Goal: Navigation & Orientation: Understand site structure

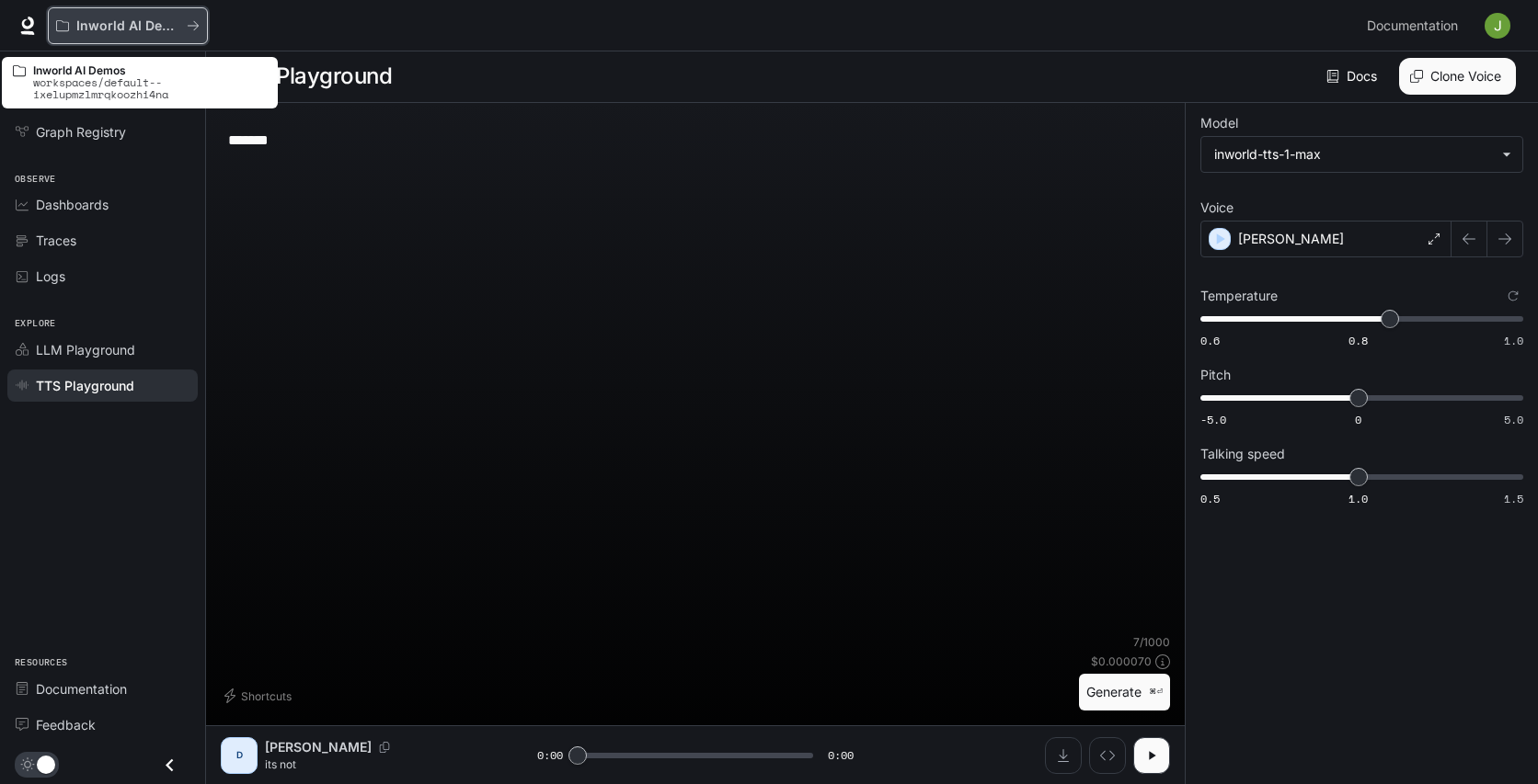
click at [87, 30] on p "Inworld AI Demos" at bounding box center [127, 26] width 103 height 16
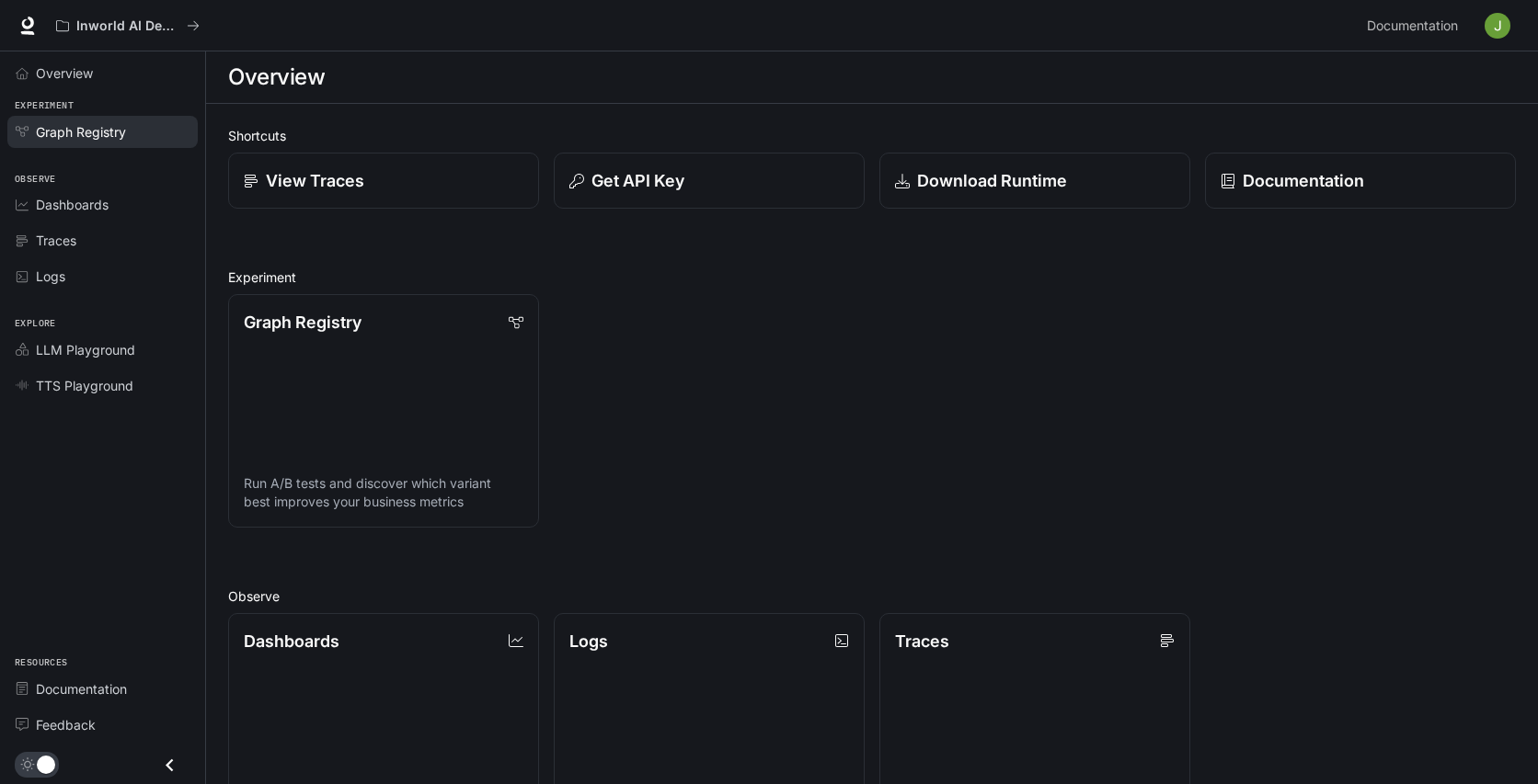
click at [187, 146] on link "Graph Registry" at bounding box center [102, 131] width 190 height 32
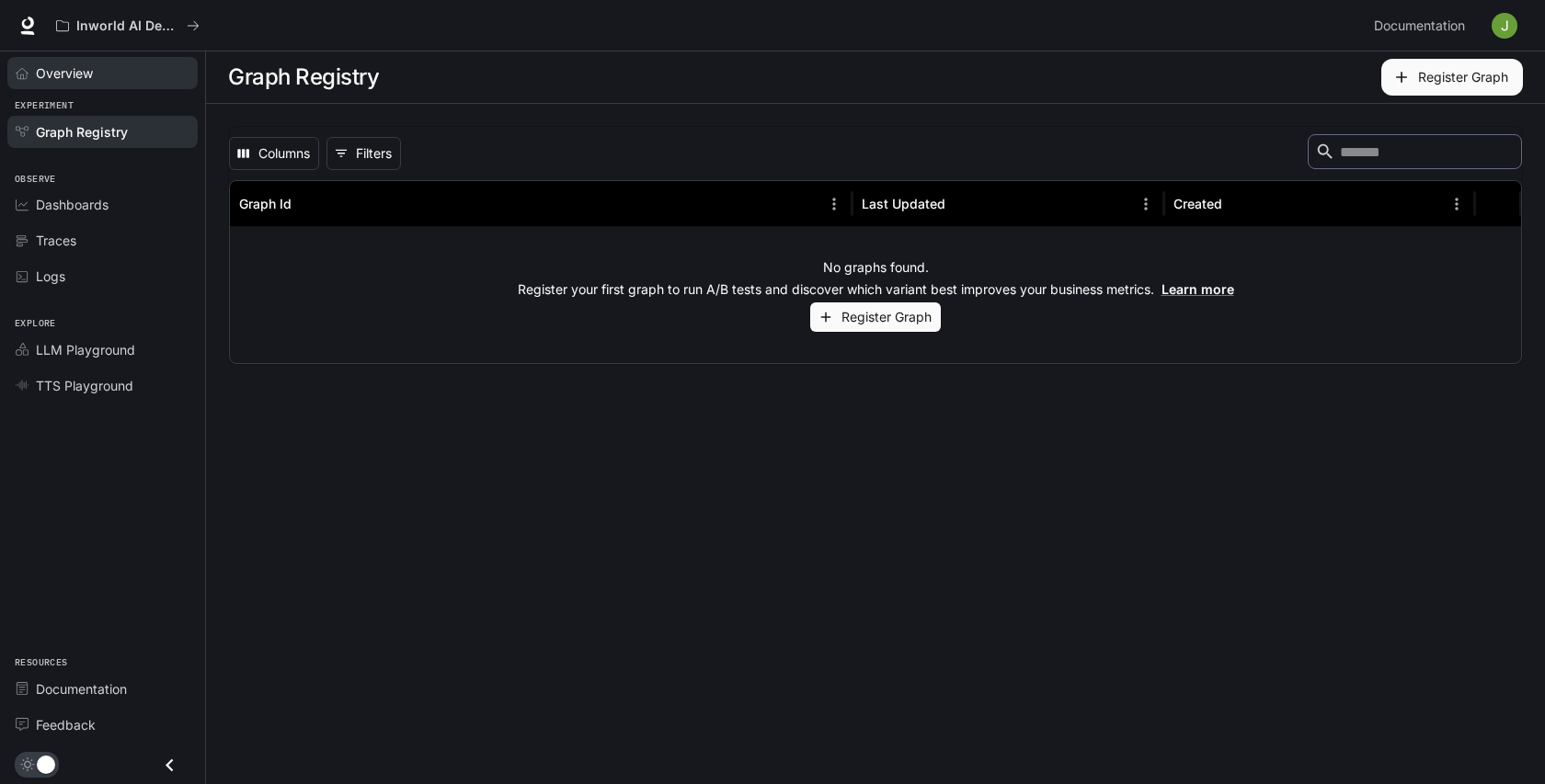
click at [126, 83] on link "Overview" at bounding box center [102, 73] width 190 height 32
